Goal: Find specific page/section: Find specific page/section

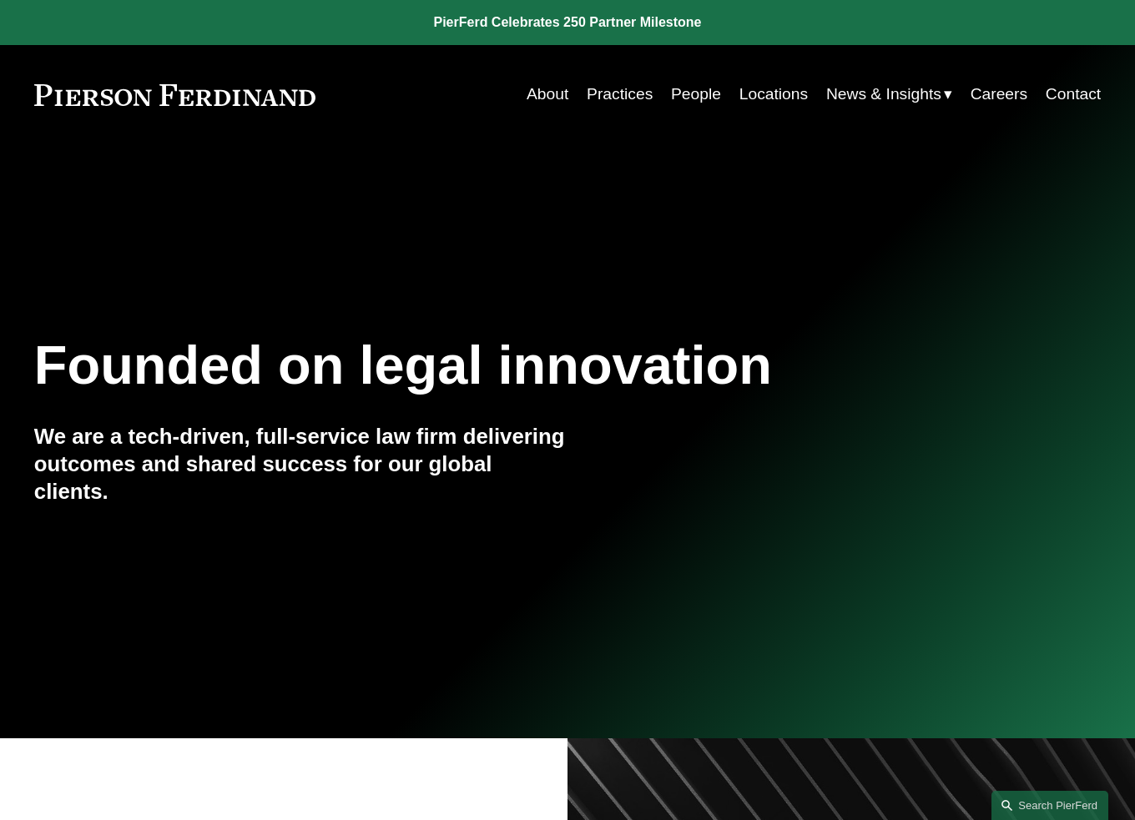
click at [683, 93] on link "People" at bounding box center [696, 94] width 50 height 33
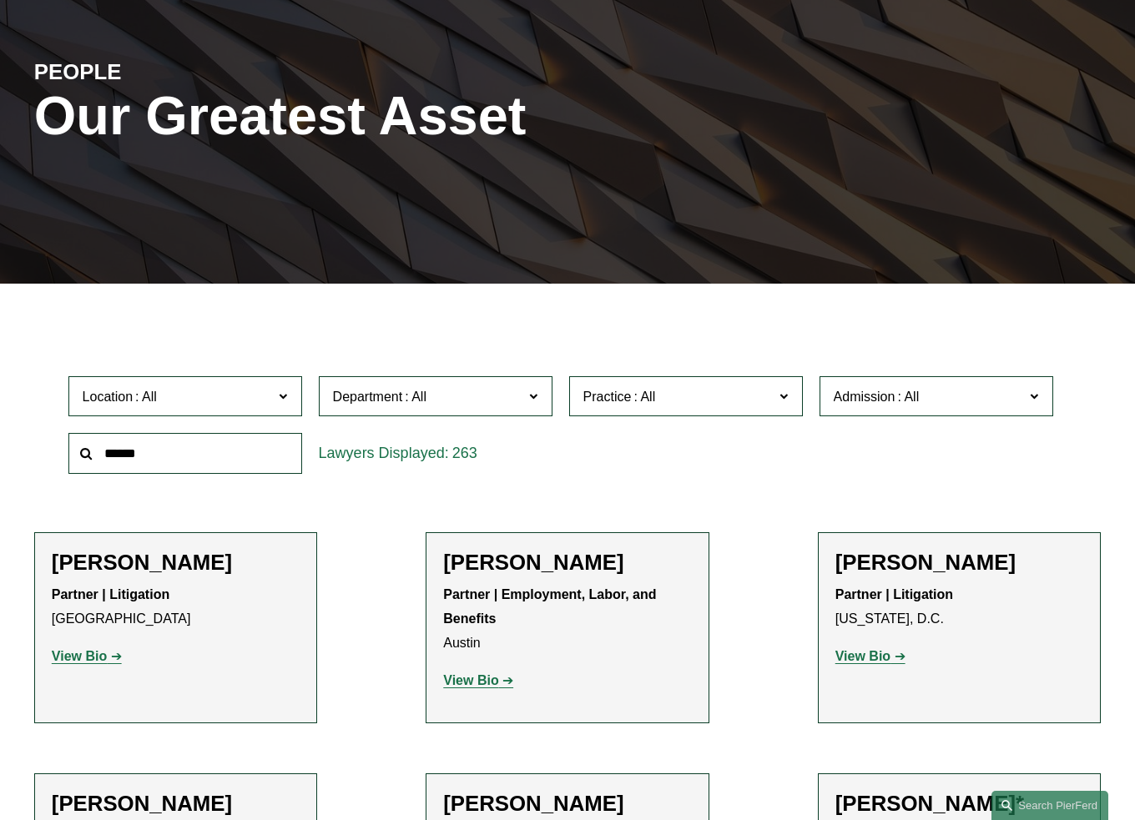
scroll to position [167, 0]
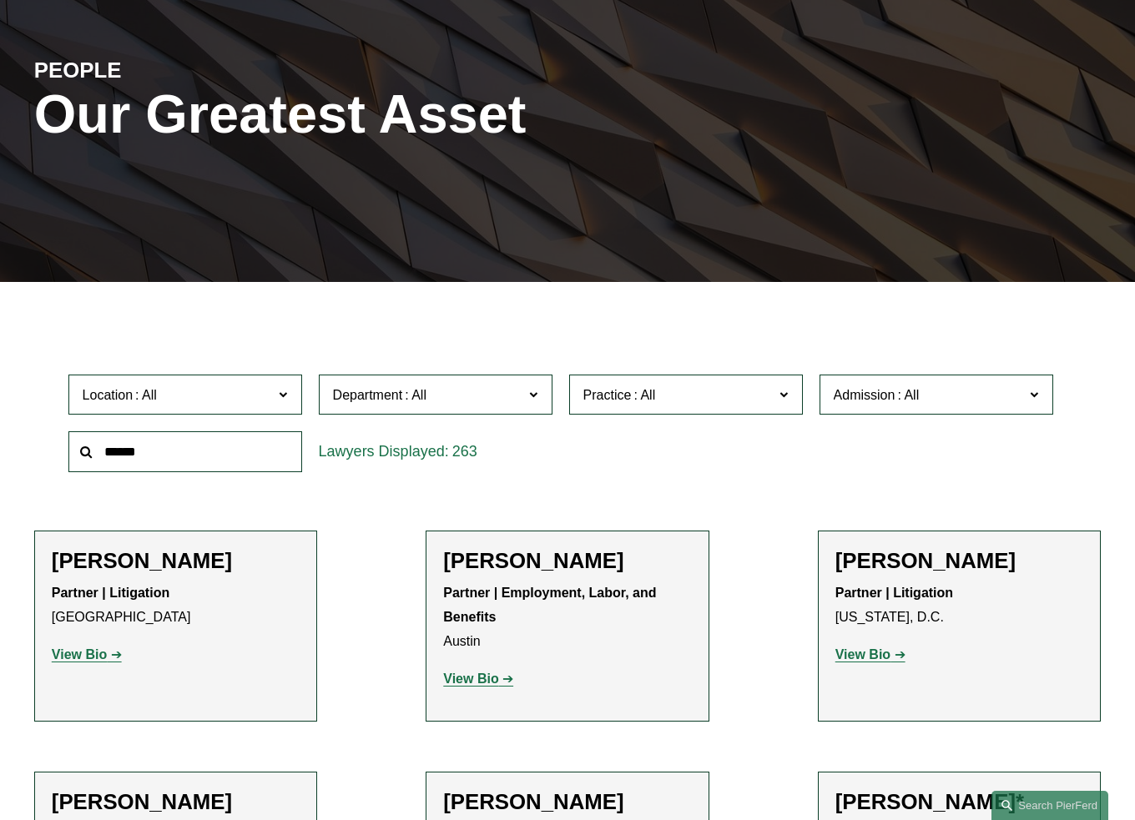
click at [207, 445] on input "text" at bounding box center [185, 452] width 234 height 41
type input "*****"
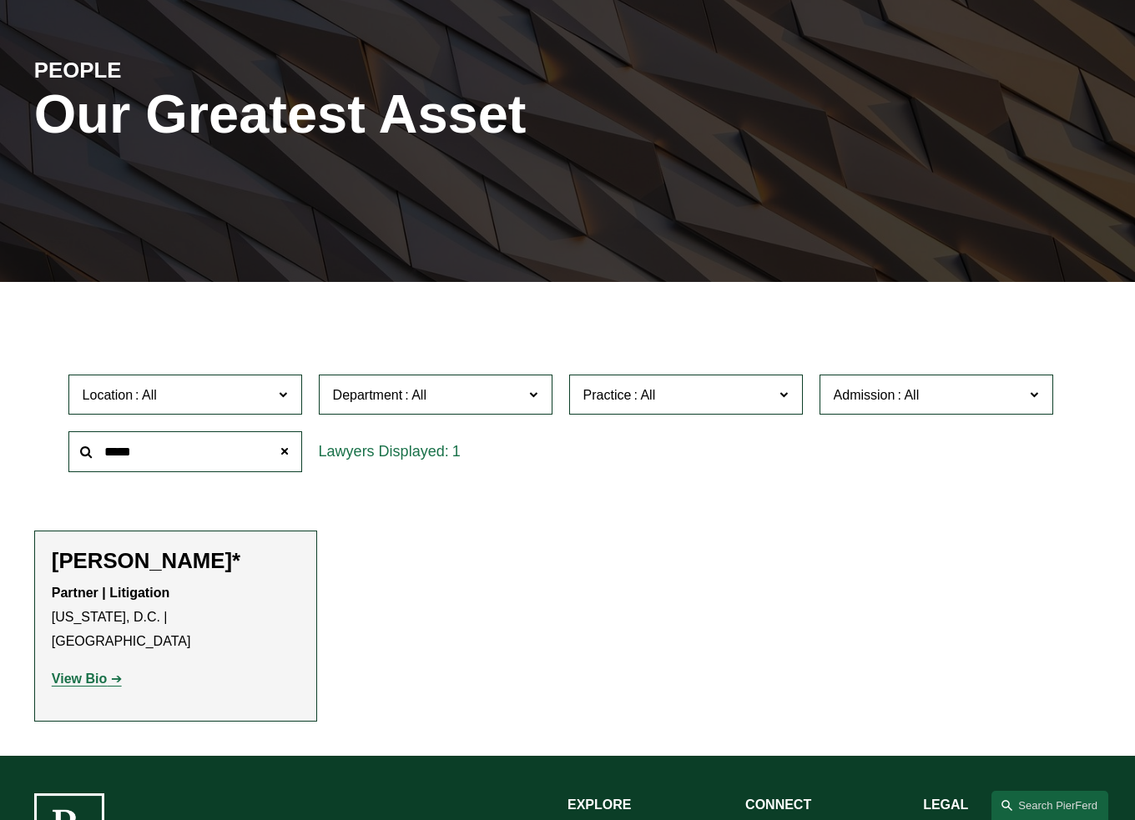
click at [79, 672] on strong "View Bio" at bounding box center [79, 679] width 55 height 14
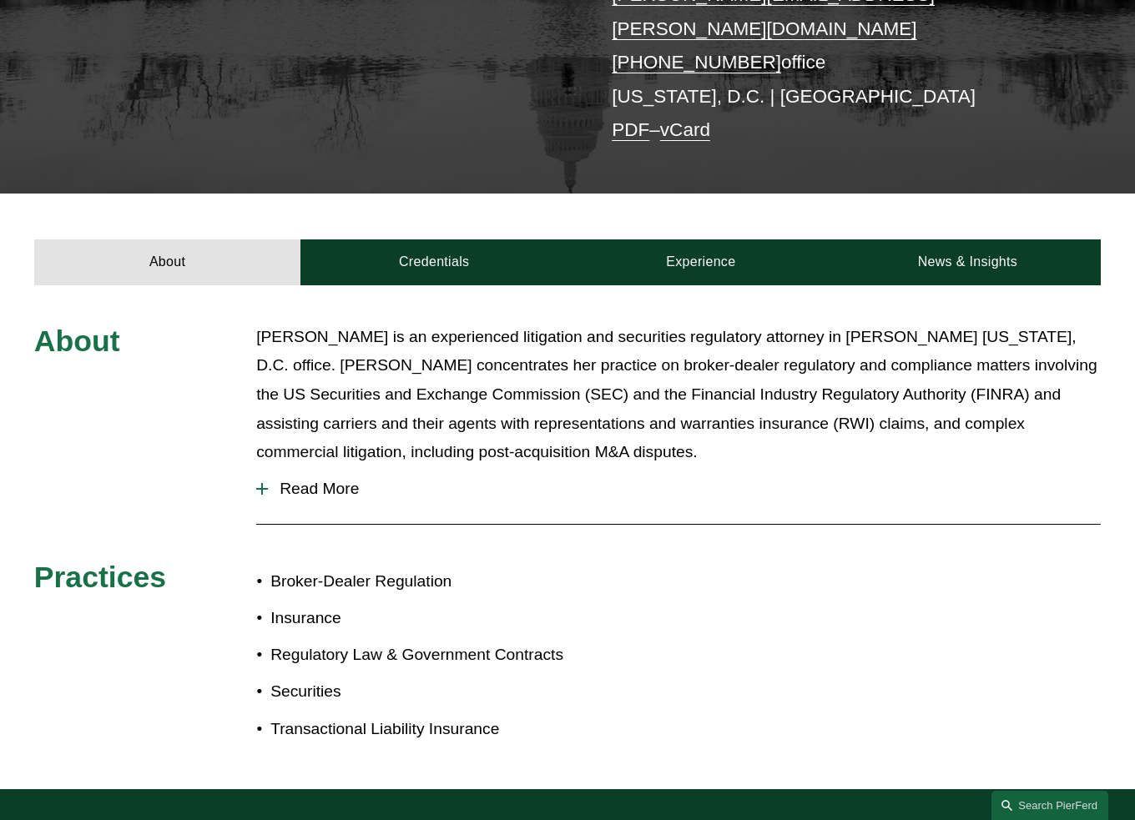
scroll to position [250, 0]
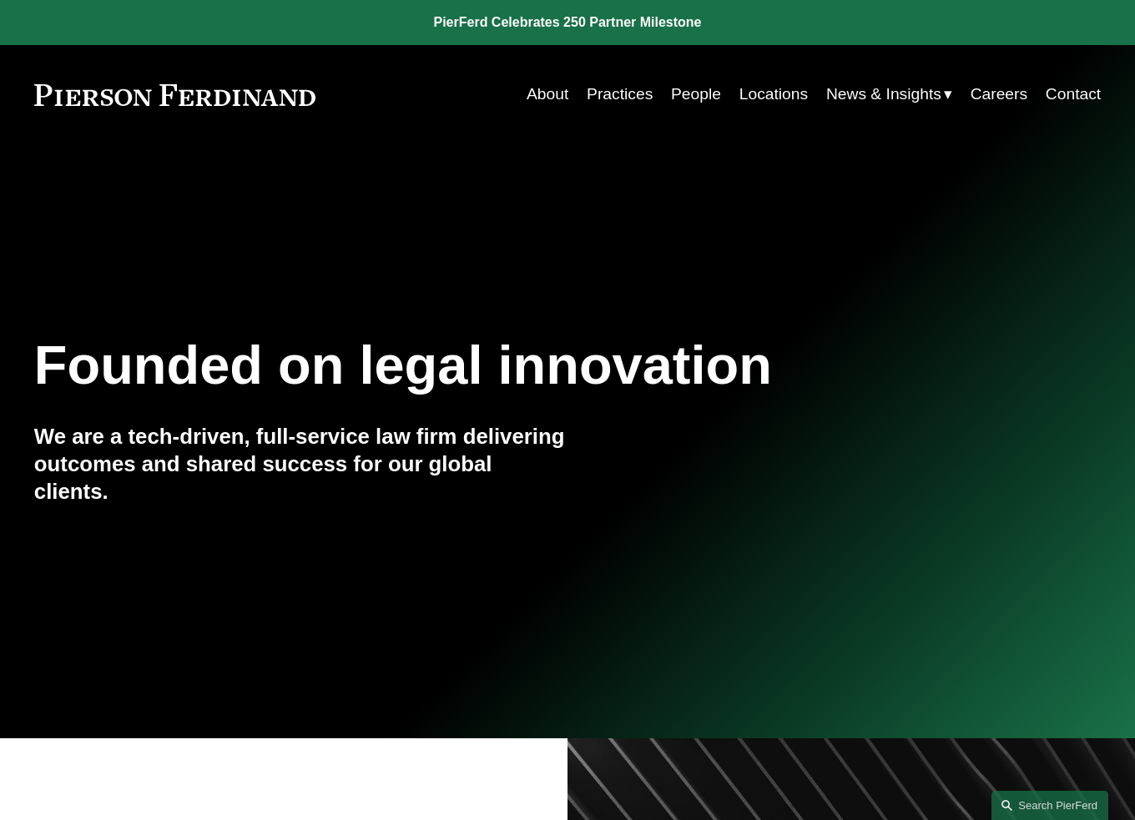
click at [701, 95] on link "People" at bounding box center [696, 94] width 50 height 33
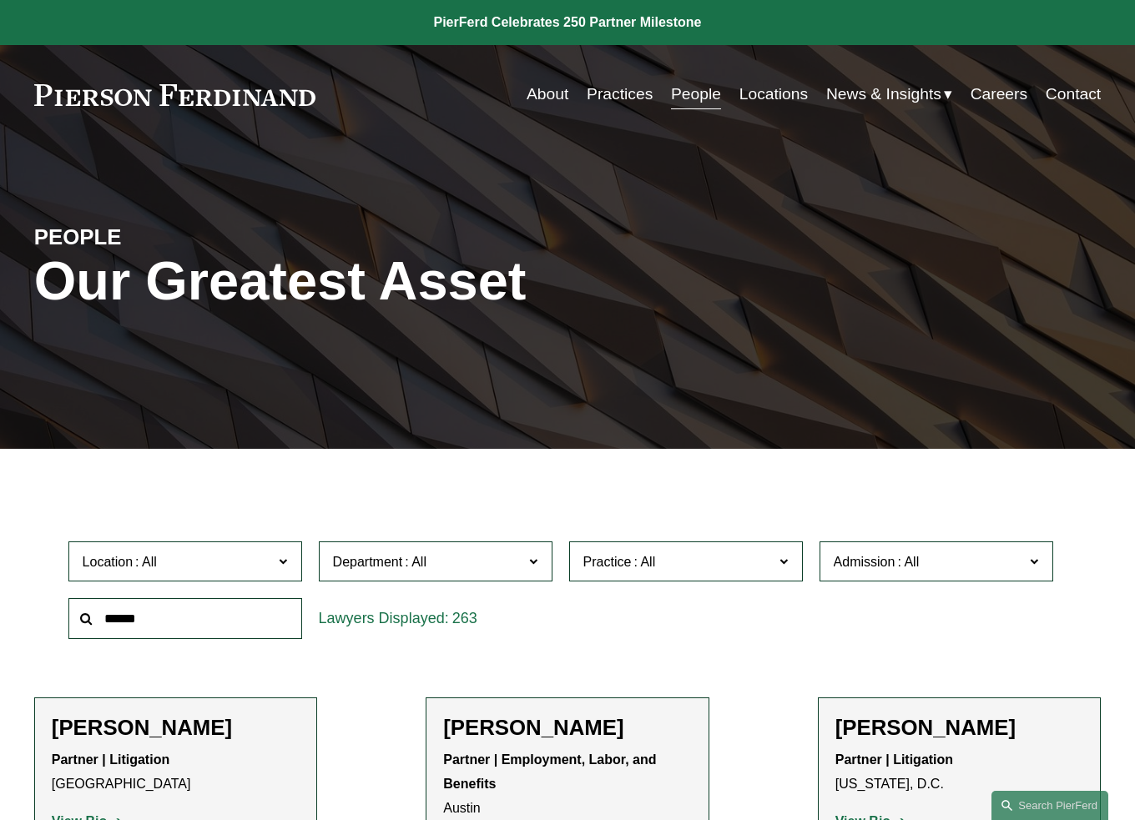
click at [127, 635] on input "text" at bounding box center [185, 618] width 234 height 41
type input "***"
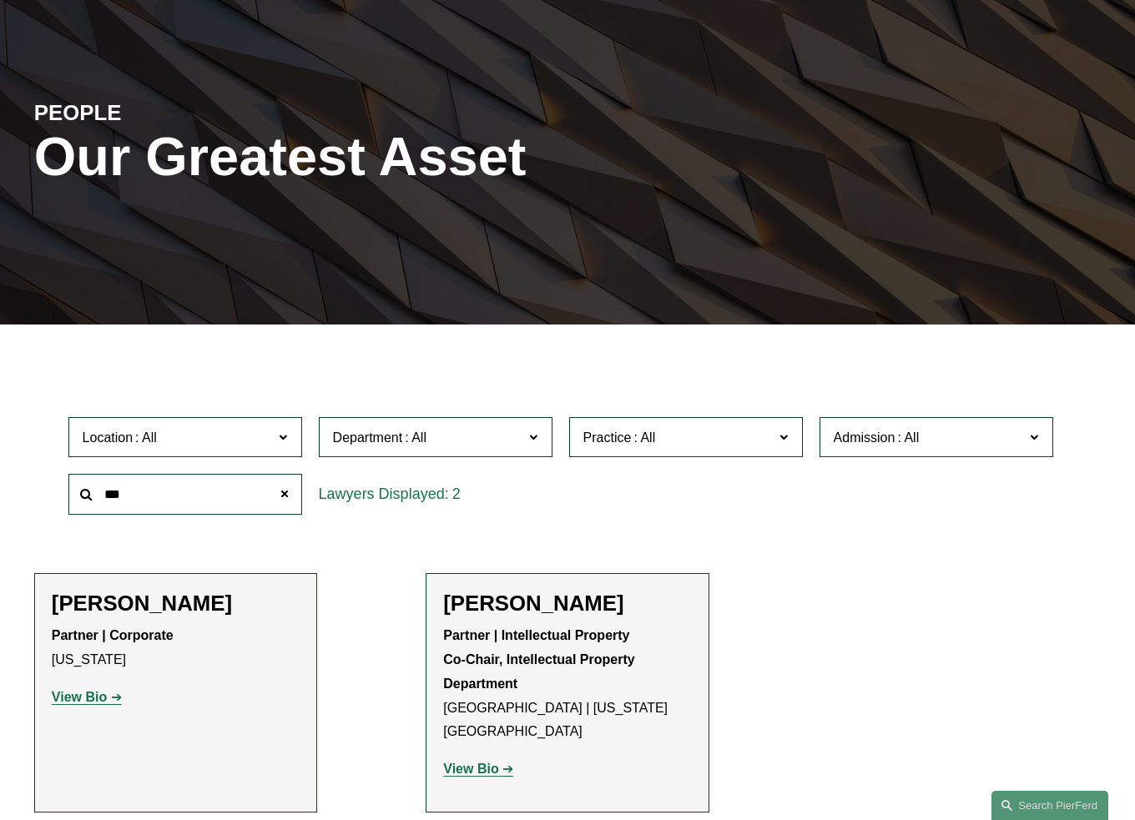
scroll to position [167, 0]
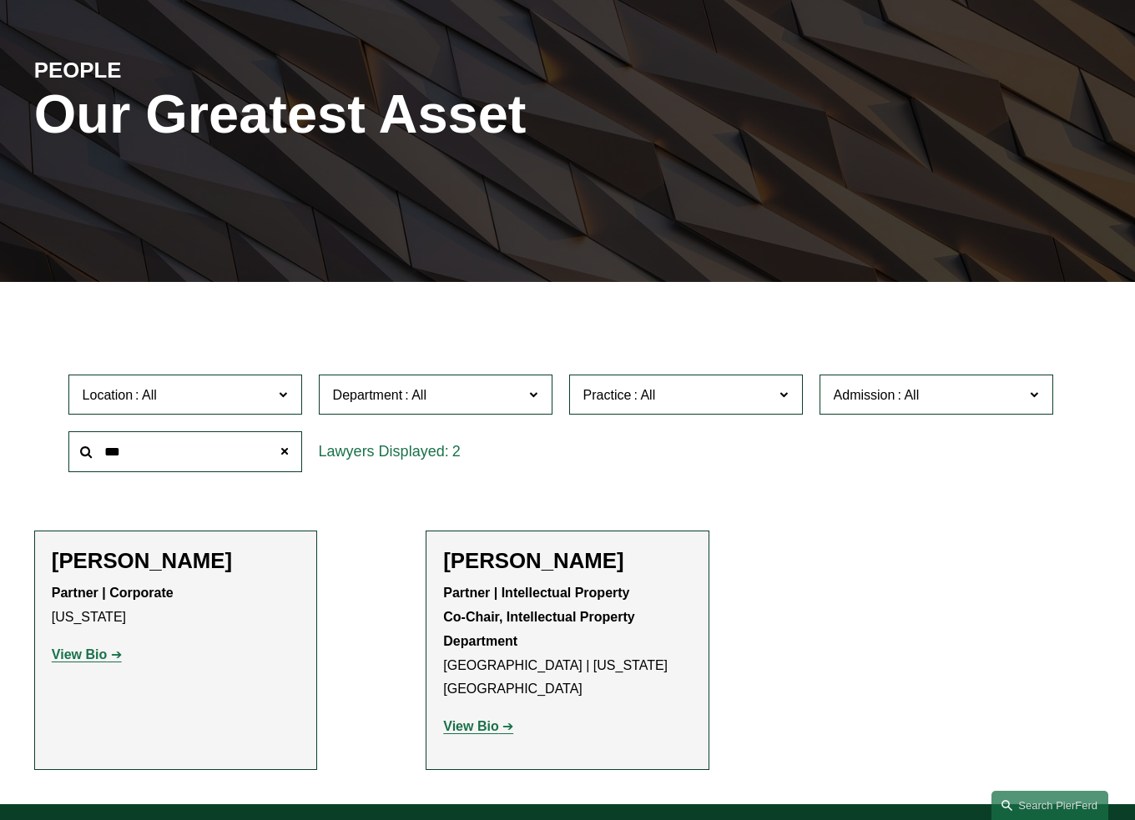
click at [119, 571] on h2 "[PERSON_NAME]" at bounding box center [176, 561] width 248 height 26
click at [103, 659] on strong "View Bio" at bounding box center [79, 655] width 55 height 14
